Goal: Task Accomplishment & Management: Use online tool/utility

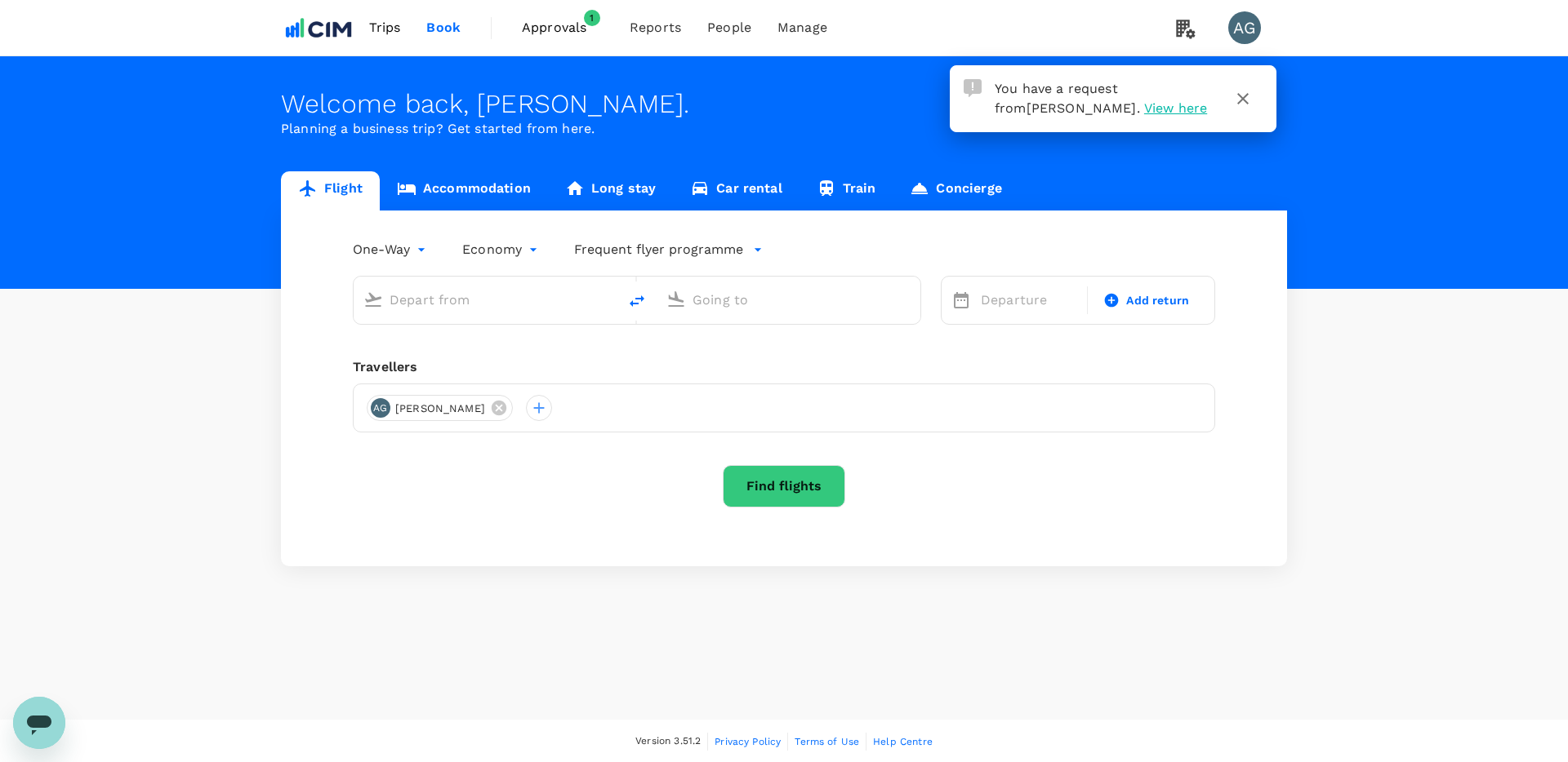
type input "roundtrip"
type input "Melbourne (MEL)"
type input "Sydney Kingsford Smith Airport (SYD)"
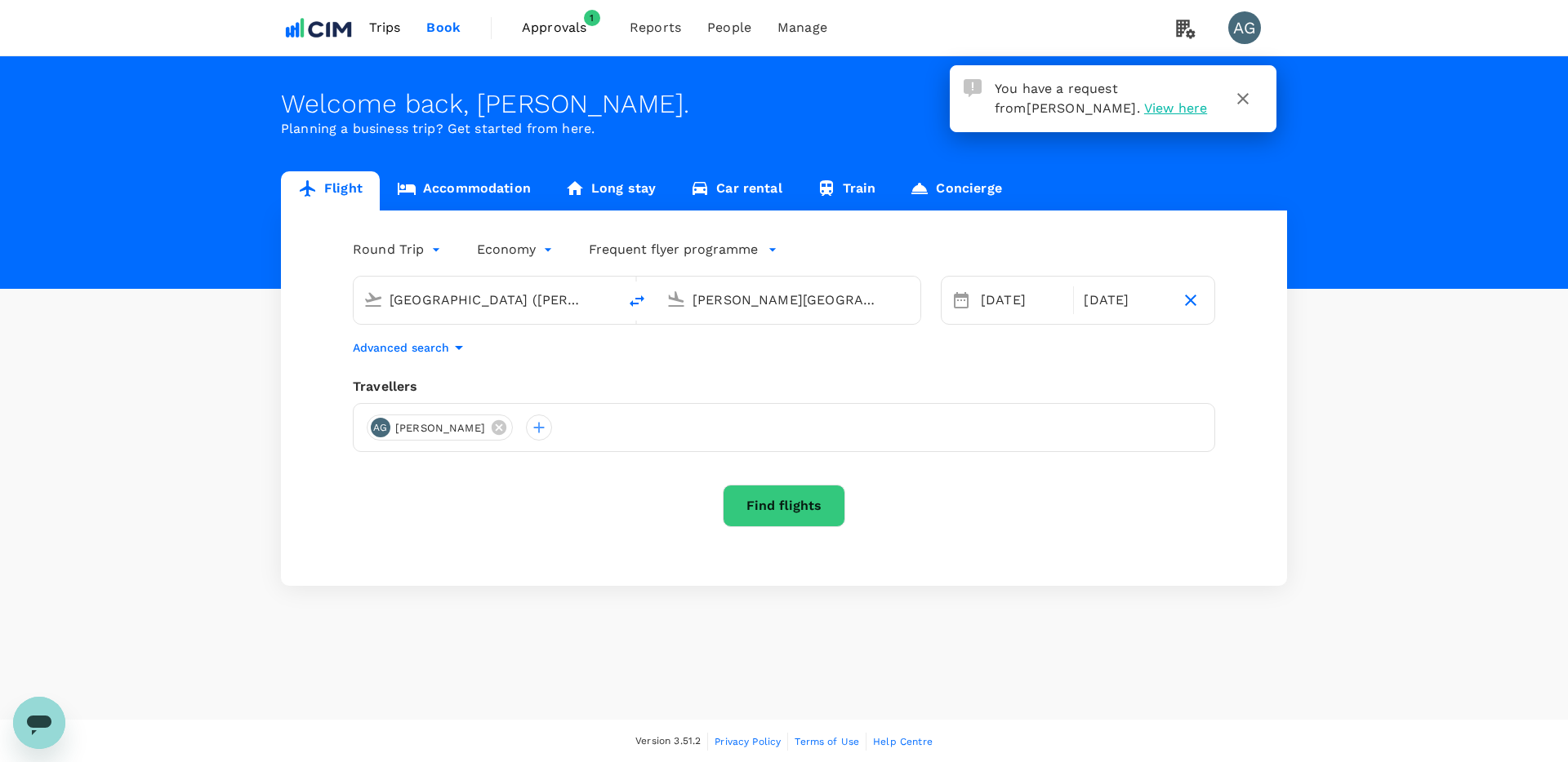
click at [572, 19] on span "Approvals" at bounding box center [562, 27] width 82 height 19
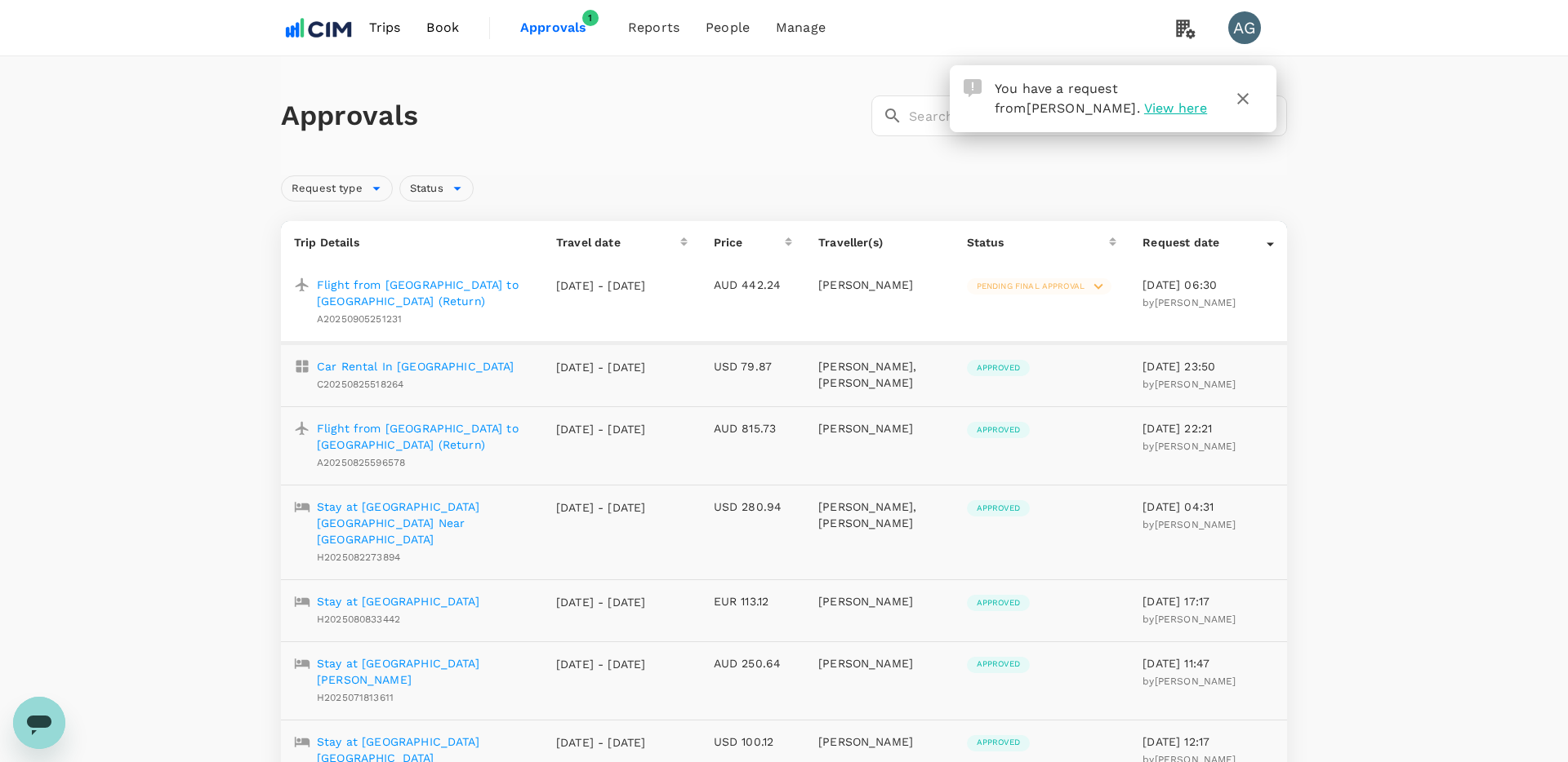
click at [1055, 288] on span "Pending final approval" at bounding box center [1030, 287] width 128 height 12
click at [1088, 317] on span "Approve this trip" at bounding box center [1128, 324] width 111 height 19
